Goal: Information Seeking & Learning: Learn about a topic

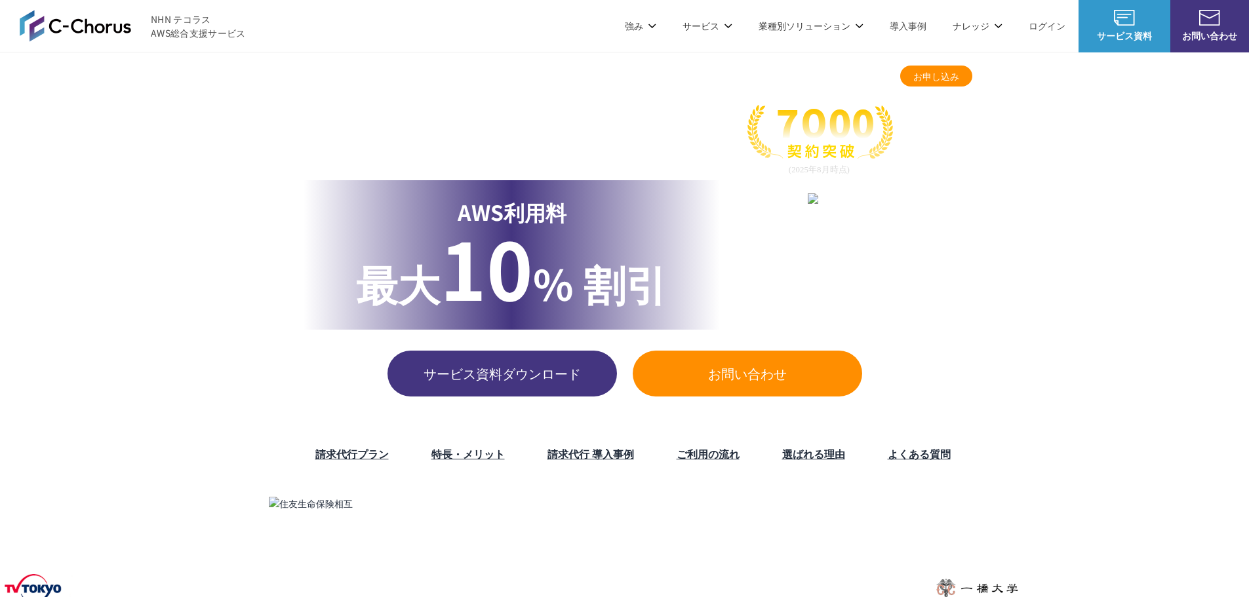
click at [606, 71] on link "請求代行プラン" at bounding box center [598, 76] width 64 height 14
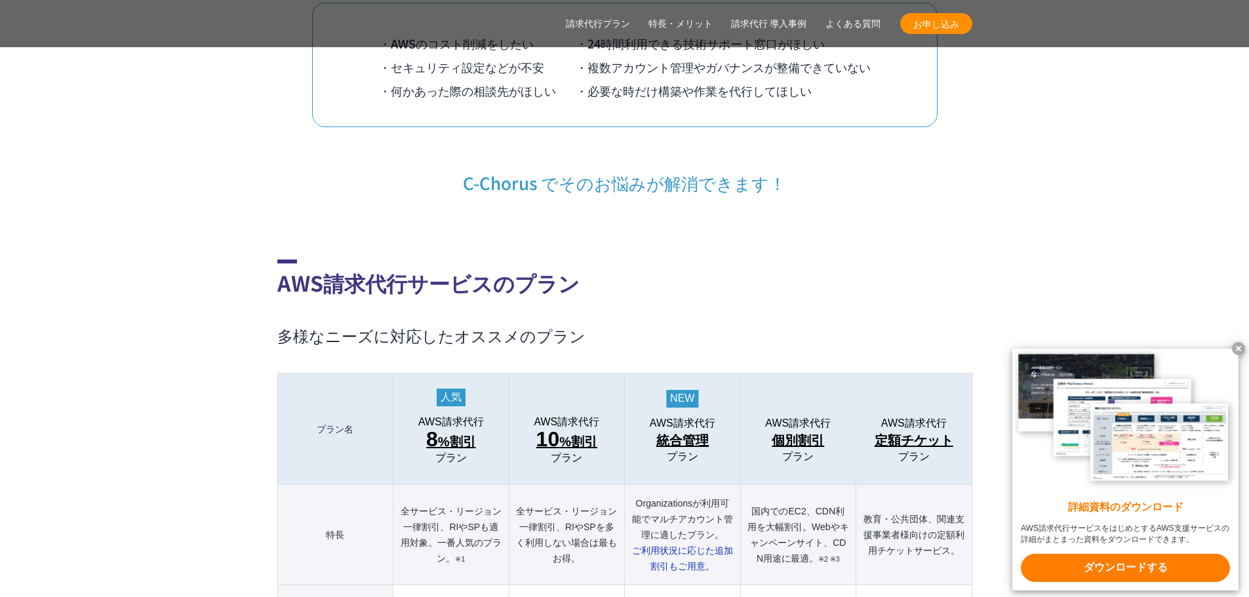
scroll to position [1291, 0]
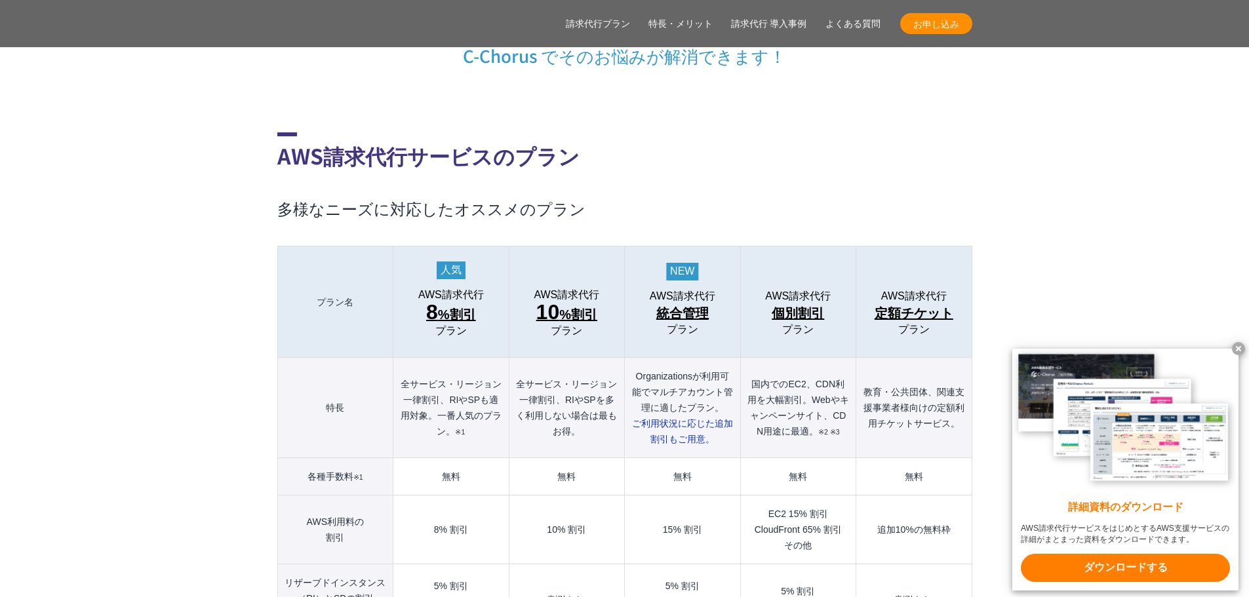
click at [696, 303] on span "統合管理" at bounding box center [682, 313] width 52 height 21
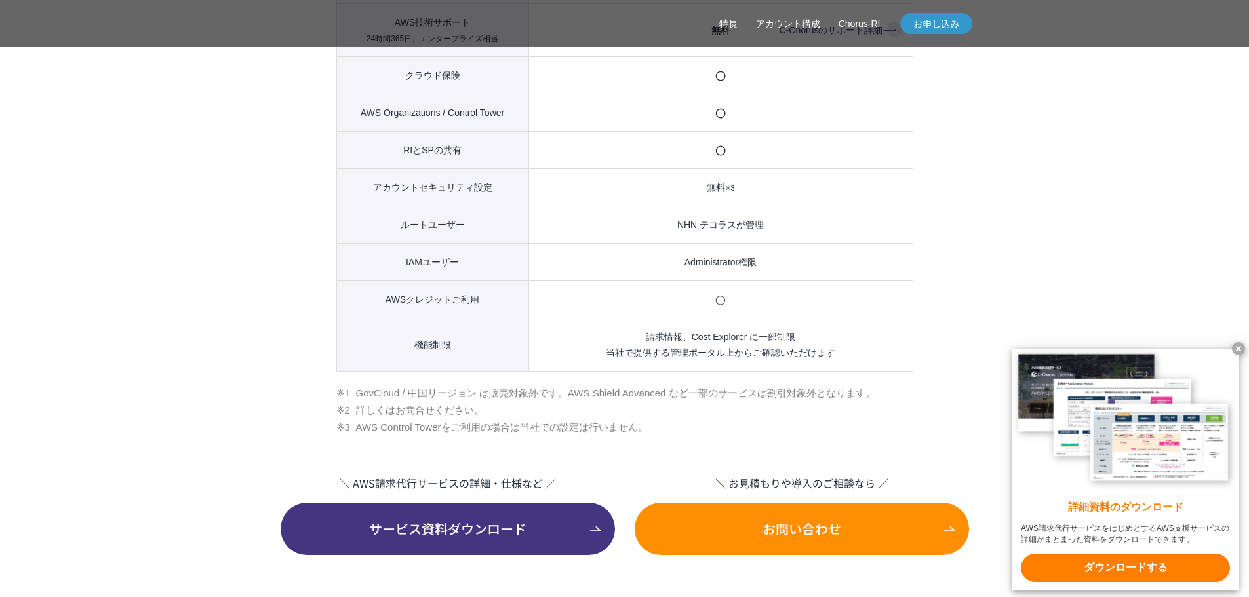
scroll to position [1836, 0]
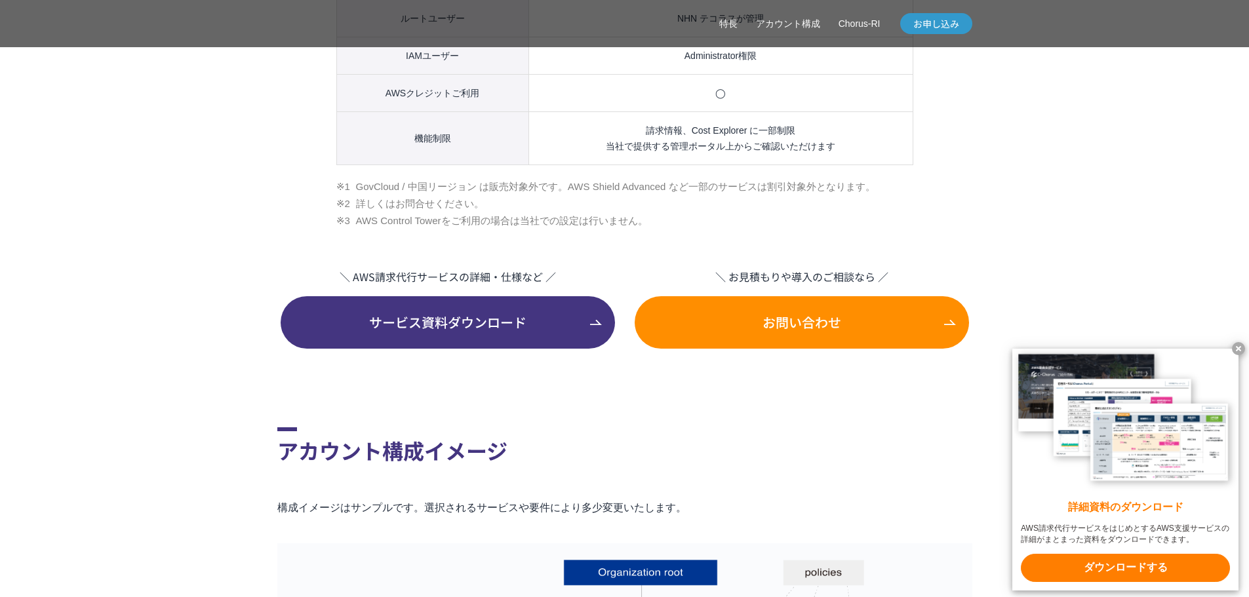
click at [515, 349] on link "サービス資料ダウンロード" at bounding box center [448, 322] width 334 height 52
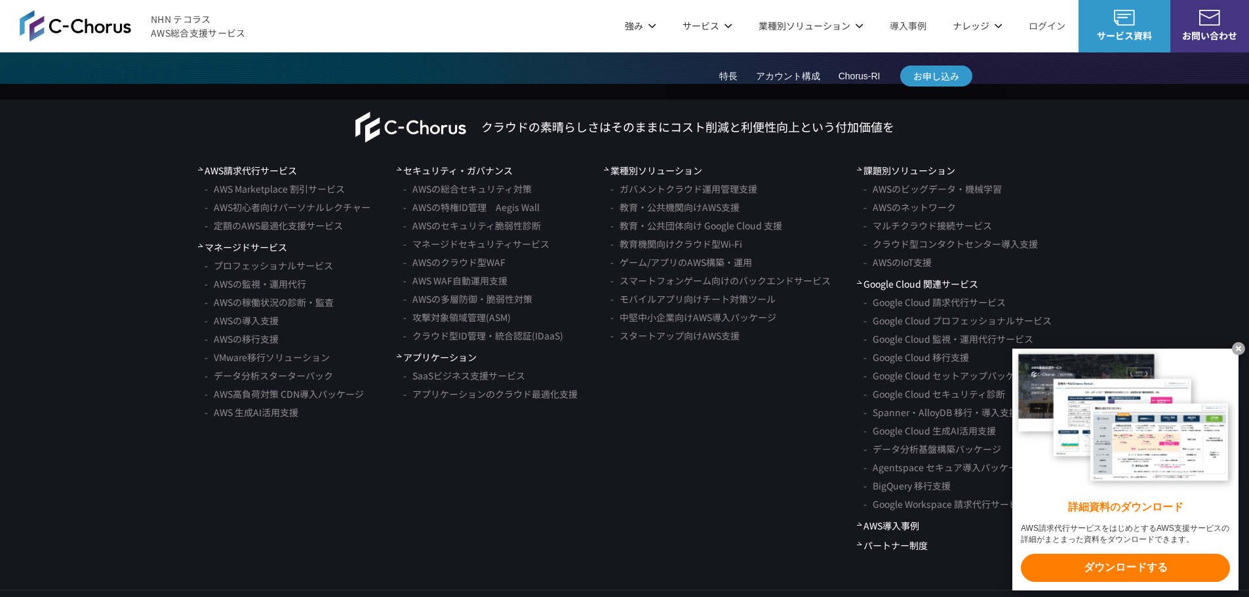
scroll to position [4056, 0]
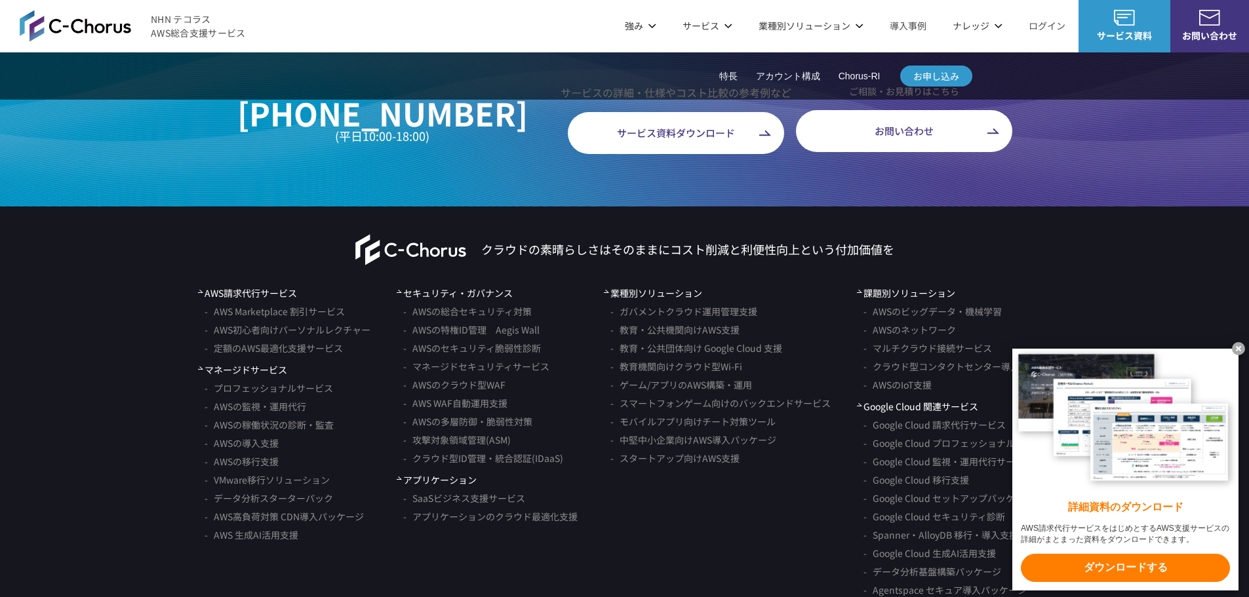
click at [854, 152] on link "お問い合わせ" at bounding box center [904, 131] width 216 height 42
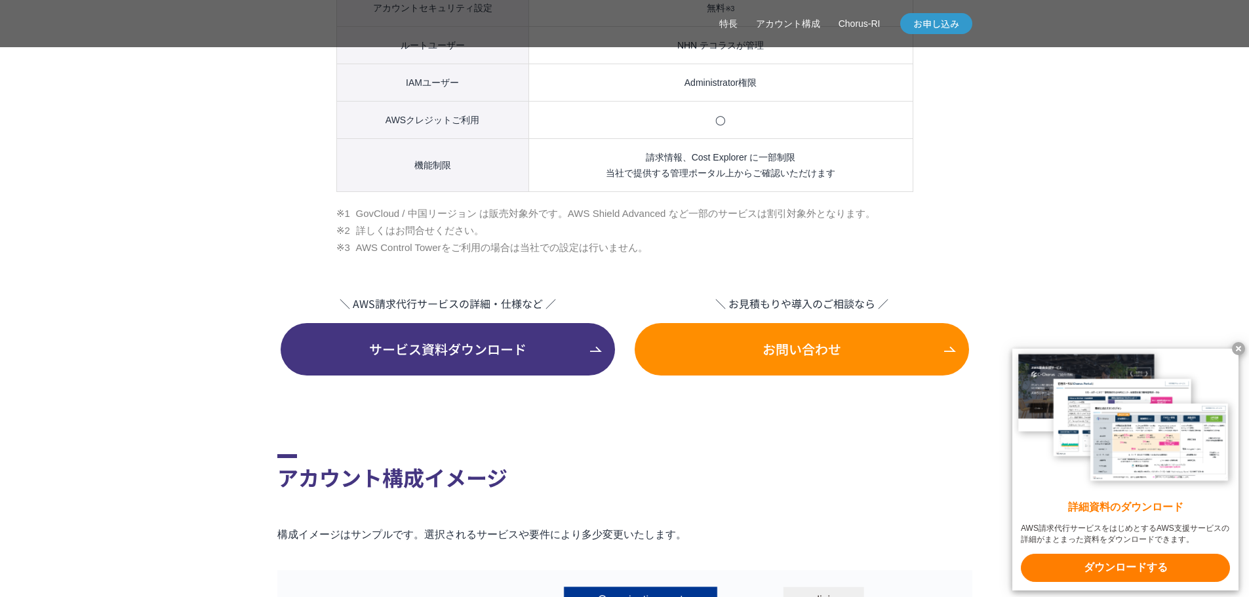
scroll to position [1967, 0]
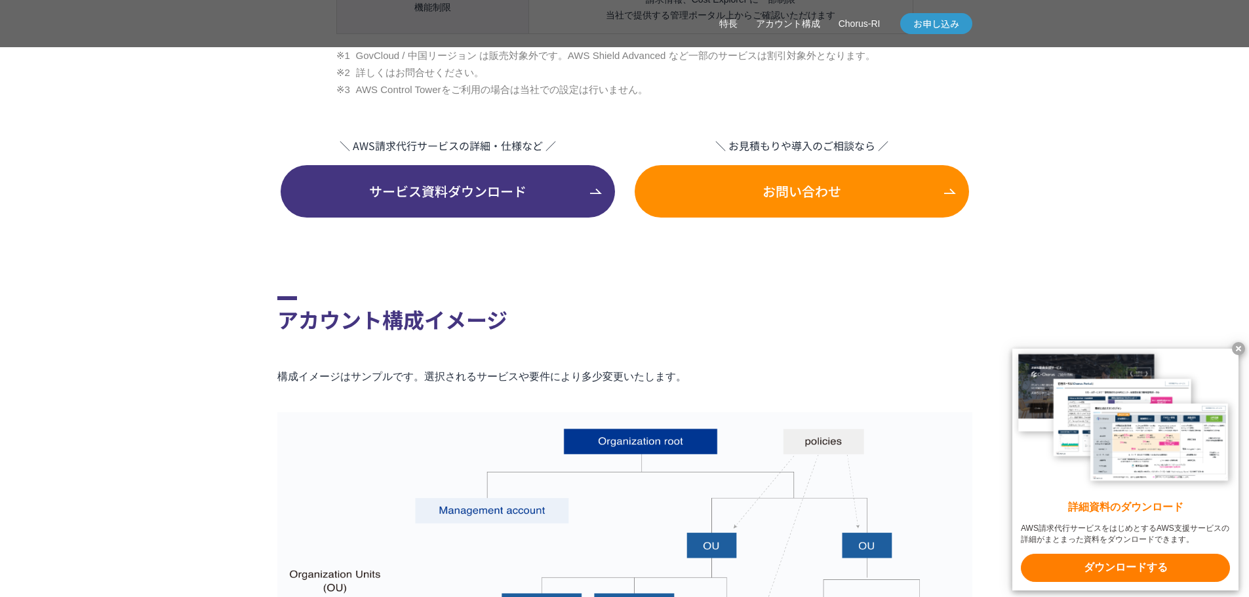
click at [408, 201] on span "サービス資料ダウンロード" at bounding box center [448, 192] width 334 height 20
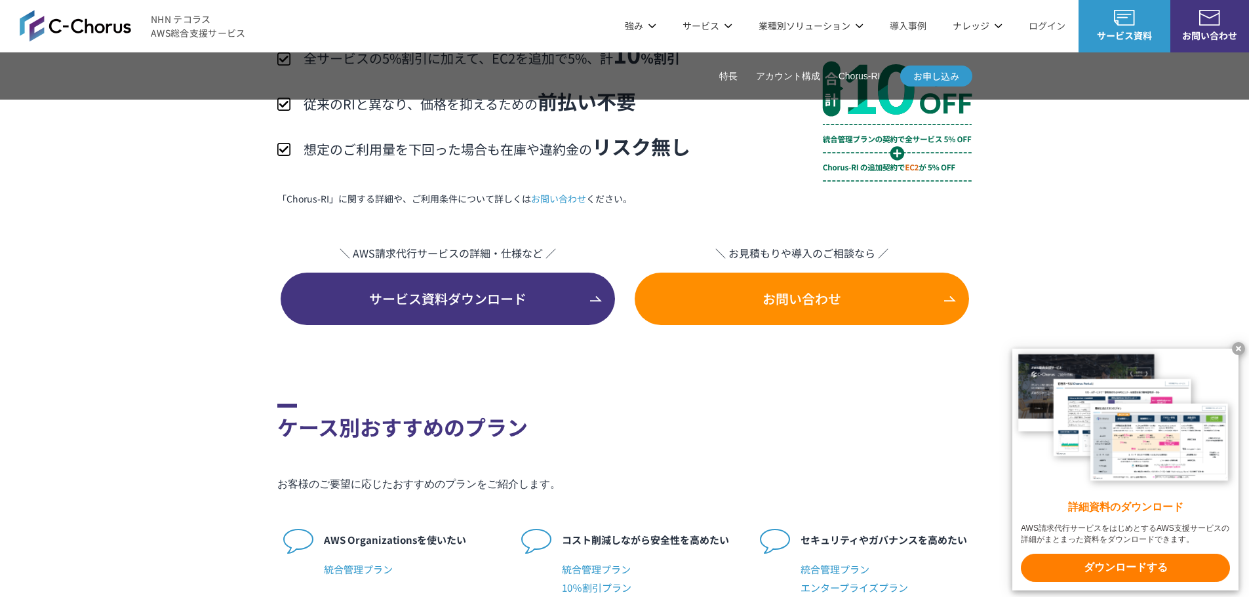
scroll to position [2688, 0]
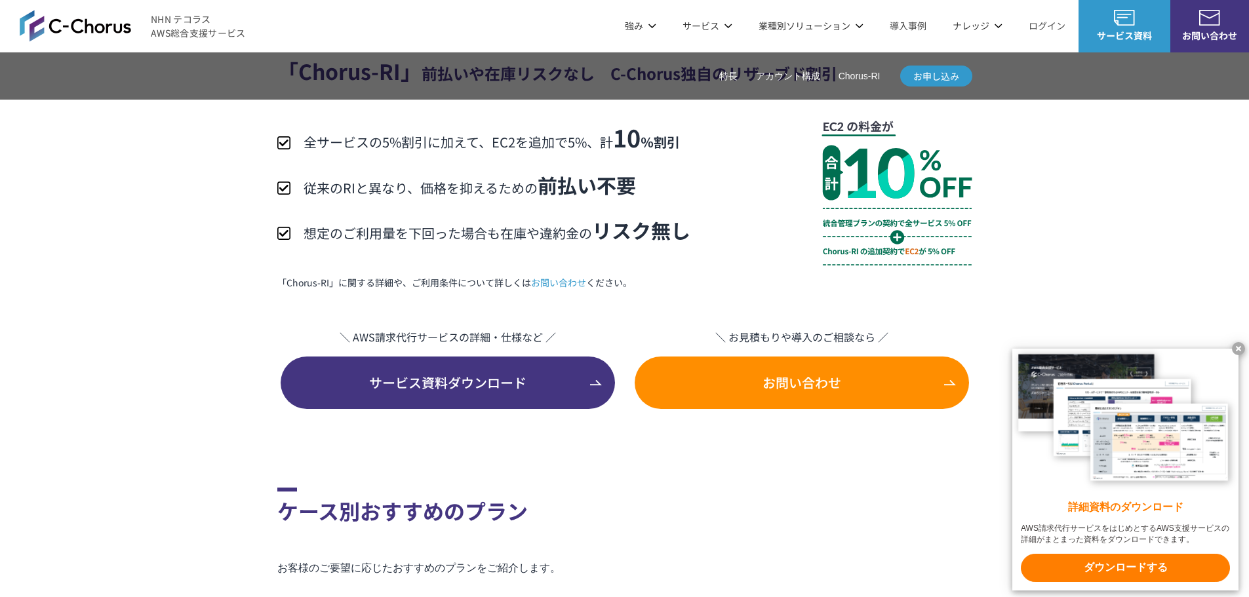
drag, startPoint x: 410, startPoint y: 304, endPoint x: 491, endPoint y: 307, distance: 80.7
click at [491, 290] on p "「Chorus-RI」に関する詳細や、ご利用条件について詳しくは お問い合わせ ください。" at bounding box center [624, 283] width 695 height 14
copy p "ご利用条件について"
click at [465, 311] on section "「Chorus-RI」 前払いや在庫リスクなし　C-Chorus独自のリザーブド割引 全サービスの5%割引に加えて、EC2を追加で5%、計 10 ％割引 従来…" at bounding box center [624, 169] width 695 height 479
